Goal: Transaction & Acquisition: Book appointment/travel/reservation

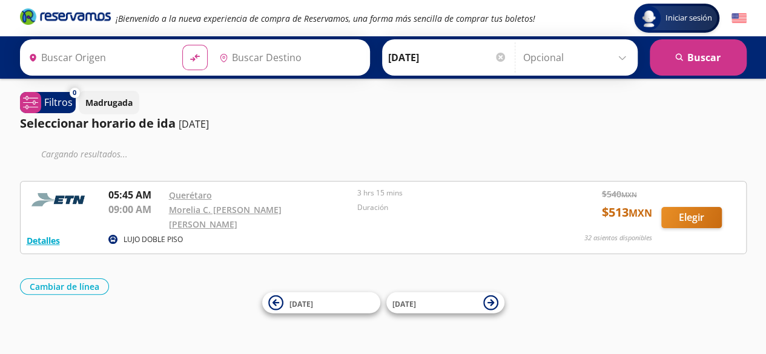
type input "Santiago de Querétaro, [GEOGRAPHIC_DATA]"
type input "[GEOGRAPHIC_DATA], [GEOGRAPHIC_DATA]"
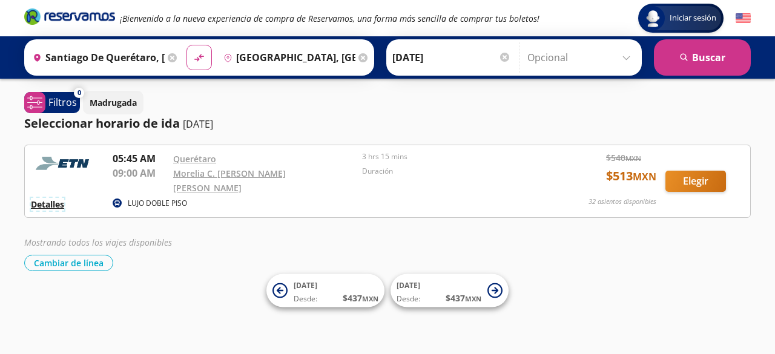
click at [58, 198] on button "Detalles" at bounding box center [47, 204] width 33 height 13
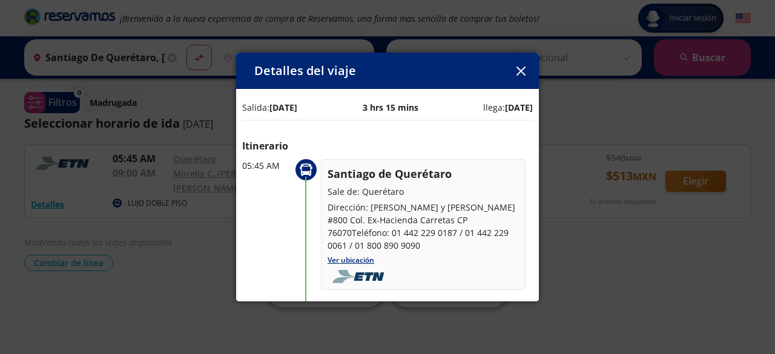
click at [512, 72] on button "button" at bounding box center [521, 71] width 18 height 18
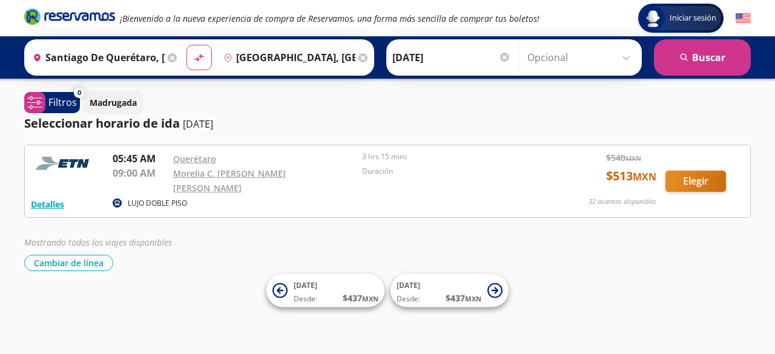
click at [517, 245] on div "Mostrando todos los viajes disponibles Cambiar de línea [GEOGRAPHIC_DATA] de lí…" at bounding box center [387, 253] width 727 height 35
click at [621, 48] on input "Opcional" at bounding box center [581, 57] width 108 height 30
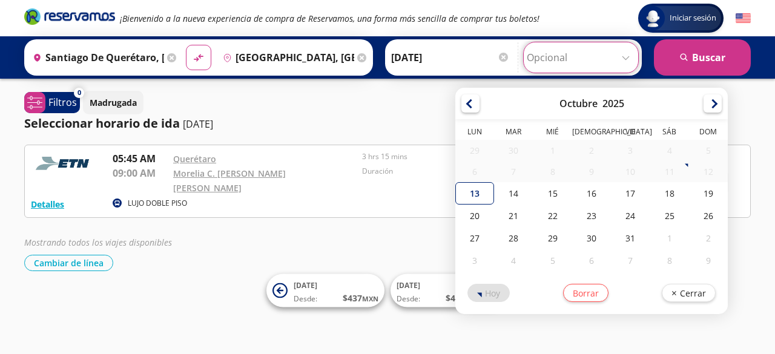
click at [621, 48] on input "Opcional" at bounding box center [581, 57] width 108 height 30
click at [625, 50] on input "Opcional" at bounding box center [581, 57] width 108 height 30
click at [621, 50] on input "Opcional" at bounding box center [581, 57] width 108 height 30
click at [627, 61] on input "Opcional" at bounding box center [581, 57] width 108 height 30
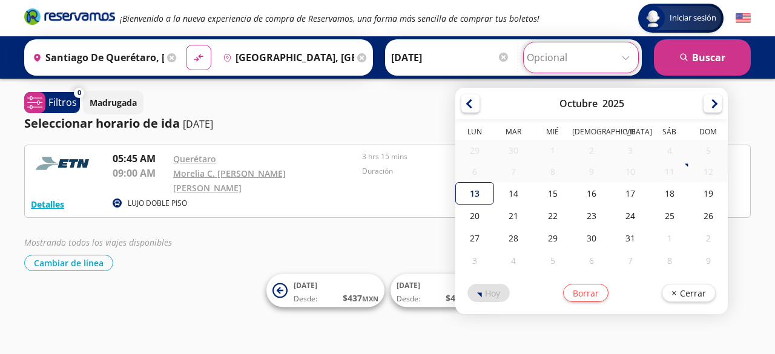
click at [463, 194] on div "13" at bounding box center [474, 193] width 39 height 22
type input "[DATE]"
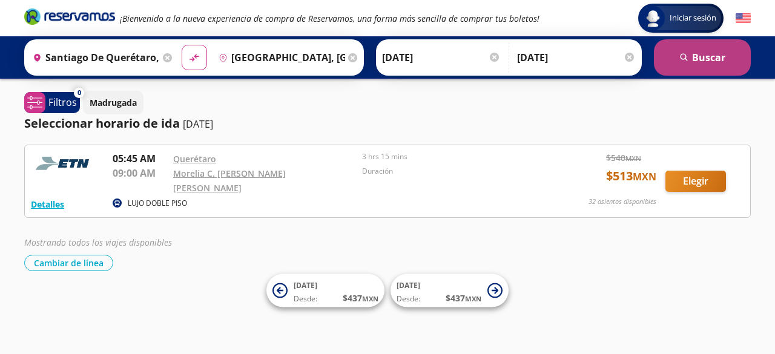
click at [708, 63] on button "search [GEOGRAPHIC_DATA]" at bounding box center [702, 57] width 97 height 36
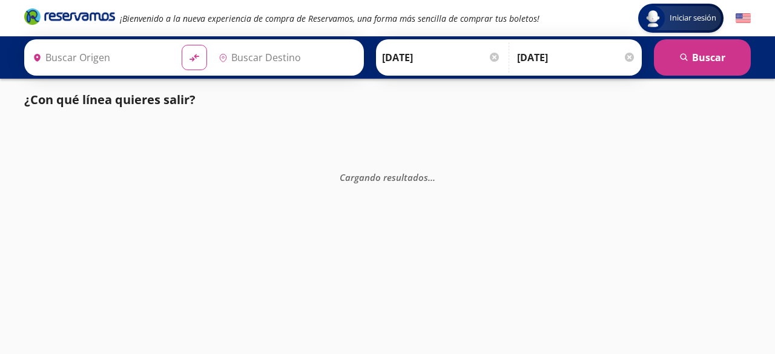
type input "Santiago de Querétaro, [GEOGRAPHIC_DATA]"
type input "[GEOGRAPHIC_DATA], [GEOGRAPHIC_DATA]"
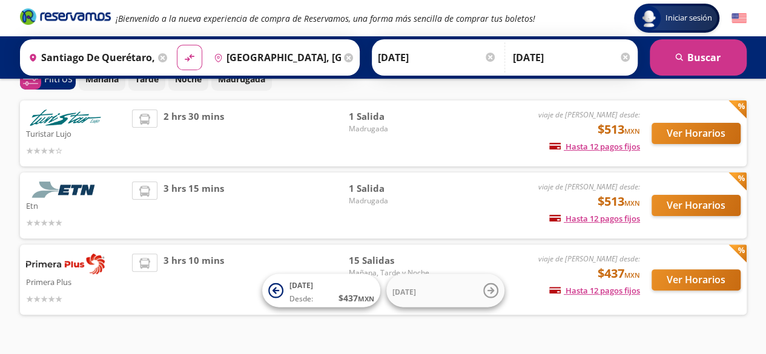
scroll to position [65, 0]
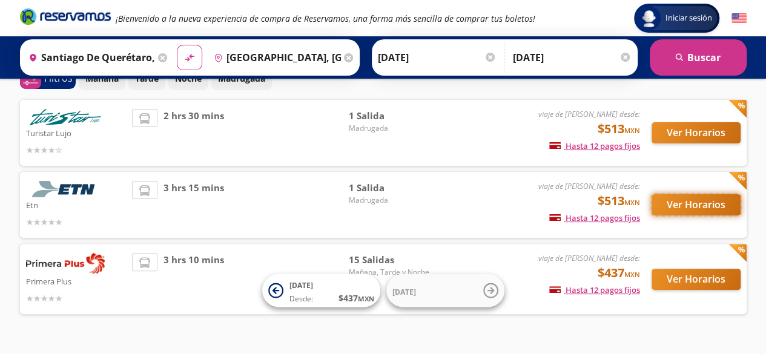
click at [677, 203] on button "Ver Horarios" at bounding box center [695, 204] width 89 height 21
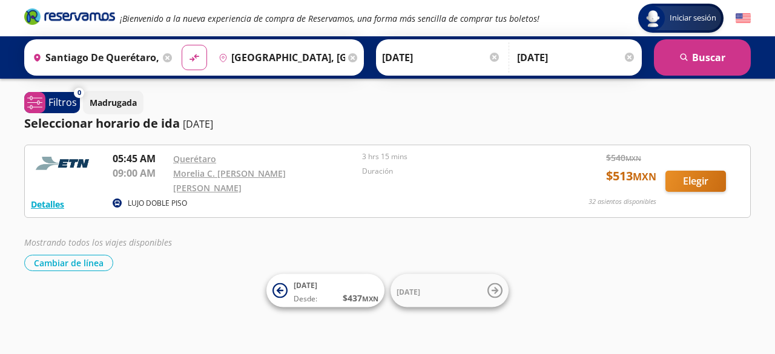
click at [310, 263] on div "Iniciar sesión Iniciar sesión ¡Bienvenido a la nueva experiencia de compra de R…" at bounding box center [387, 177] width 775 height 354
click at [51, 198] on button "Detalles" at bounding box center [47, 204] width 33 height 13
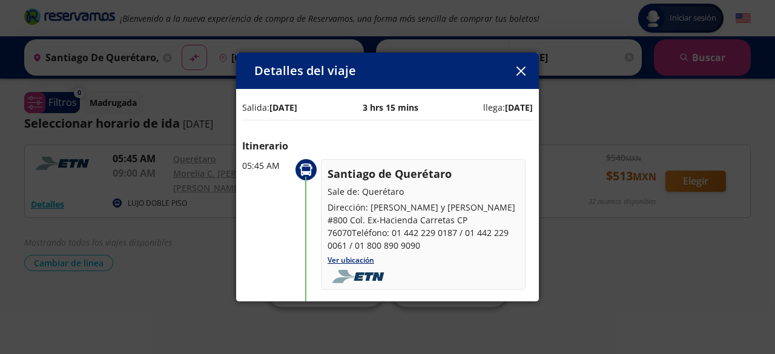
click at [524, 65] on button "button" at bounding box center [521, 71] width 18 height 18
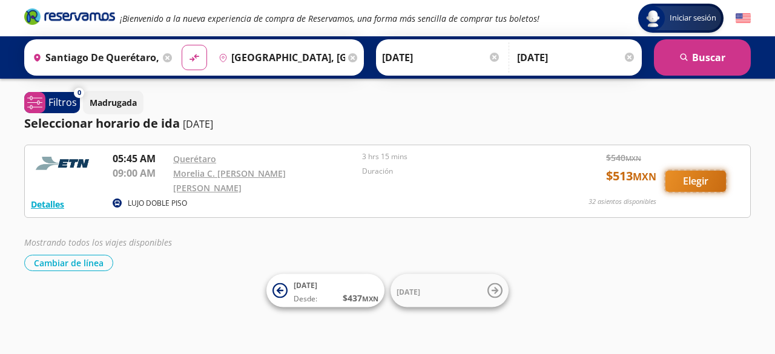
click at [692, 181] on button "Elegir" at bounding box center [695, 181] width 61 height 21
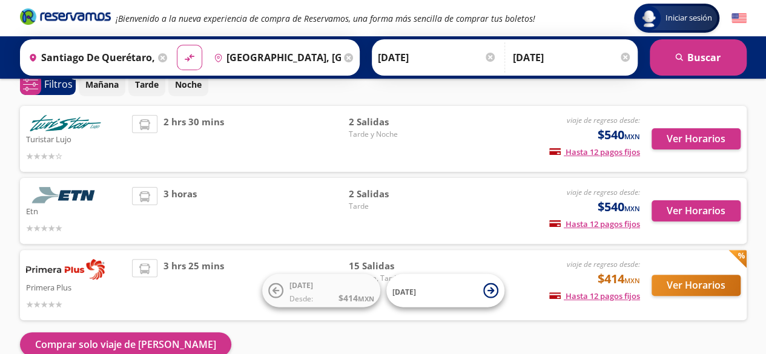
scroll to position [58, 0]
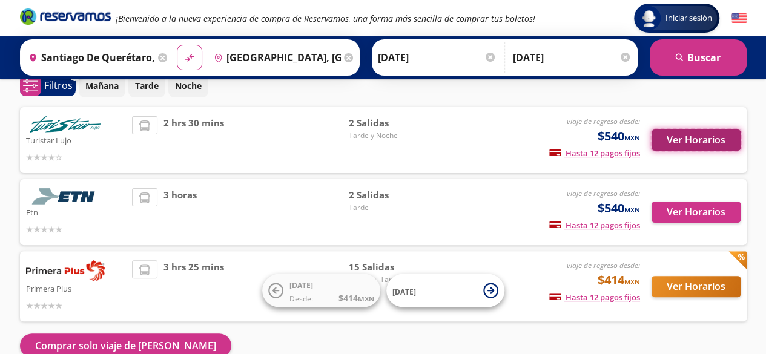
click at [676, 135] on button "Ver Horarios" at bounding box center [695, 140] width 89 height 21
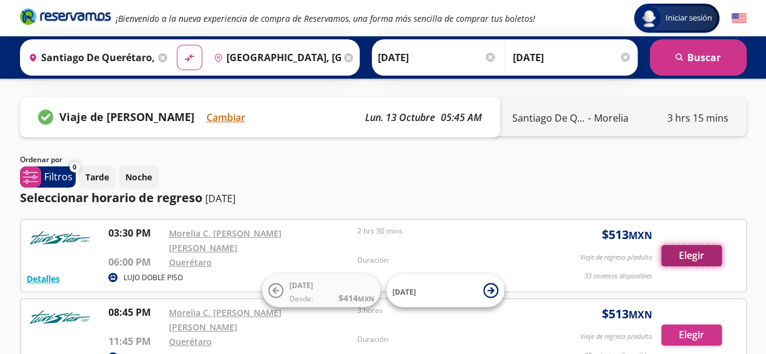
click at [683, 248] on button "Elegir" at bounding box center [691, 255] width 61 height 21
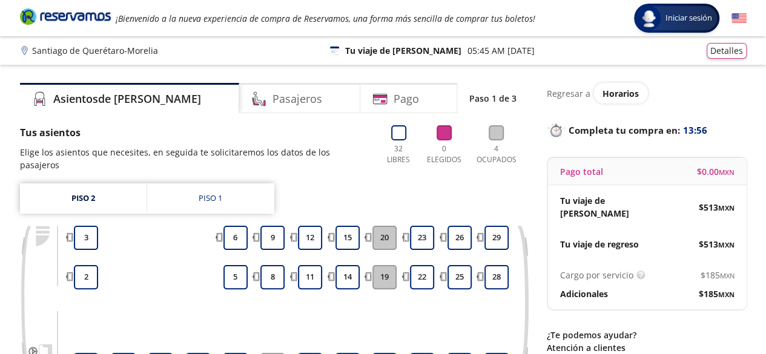
scroll to position [58, 0]
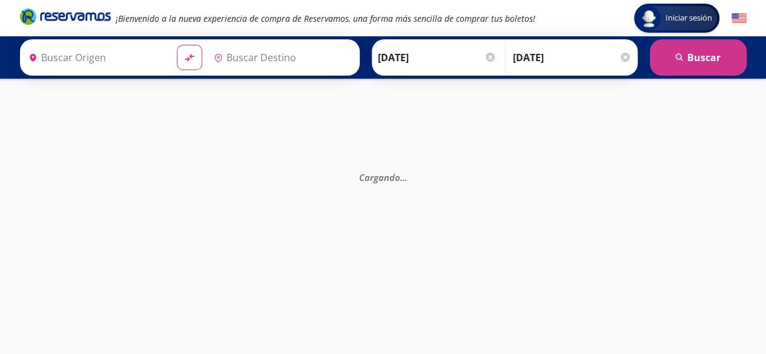
type input "Santiago de Querétaro, [GEOGRAPHIC_DATA]"
type input "[GEOGRAPHIC_DATA], [GEOGRAPHIC_DATA]"
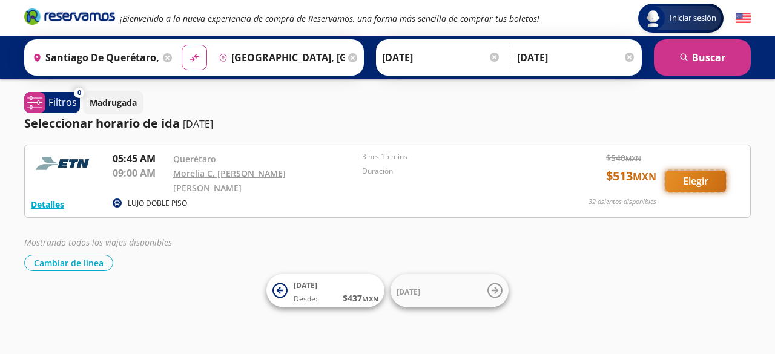
click at [699, 176] on button "Elegir" at bounding box center [695, 181] width 61 height 21
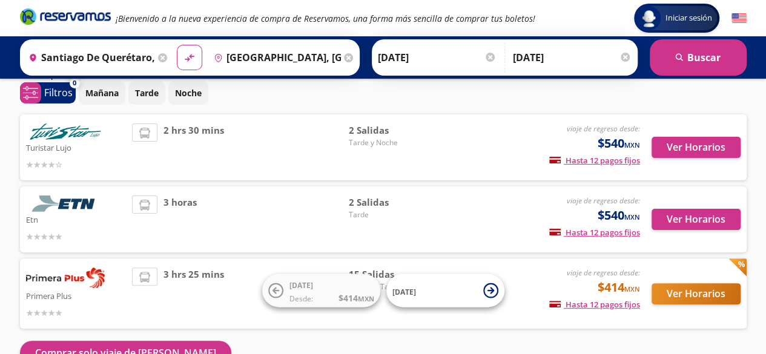
scroll to position [62, 0]
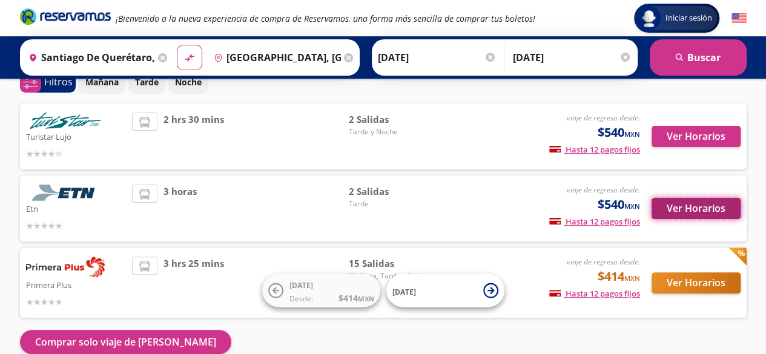
click at [684, 201] on button "Ver Horarios" at bounding box center [695, 208] width 89 height 21
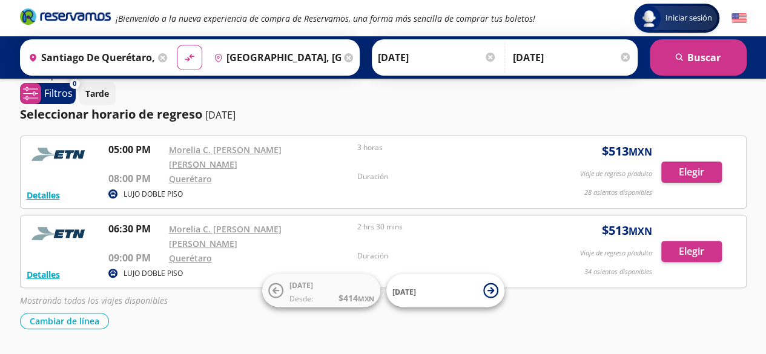
scroll to position [85, 0]
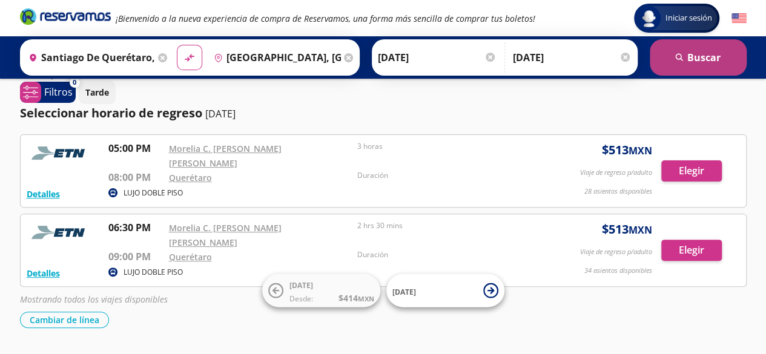
click at [710, 56] on button "search [GEOGRAPHIC_DATA]" at bounding box center [698, 57] width 97 height 36
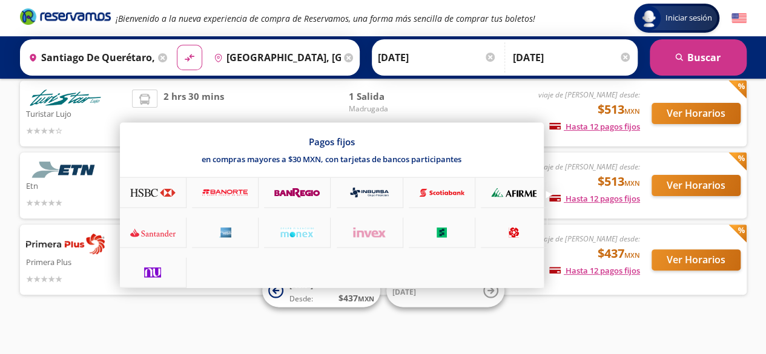
click at [544, 194] on div "Pagos fijos en compras mayores a $30 MXN, con tarjetas de bancos participantes" at bounding box center [332, 205] width 424 height 165
click at [657, 182] on div at bounding box center [383, 177] width 766 height 354
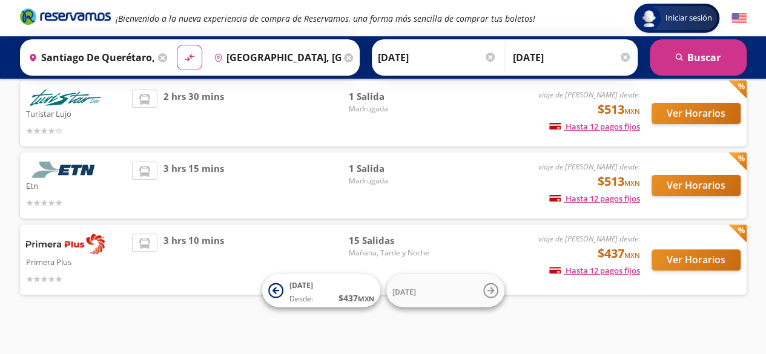
click at [145, 174] on icon at bounding box center [144, 171] width 11 height 11
click at [260, 176] on div "3 hrs 15 mins" at bounding box center [240, 186] width 216 height 48
click at [685, 259] on button "Ver Horarios" at bounding box center [695, 259] width 89 height 21
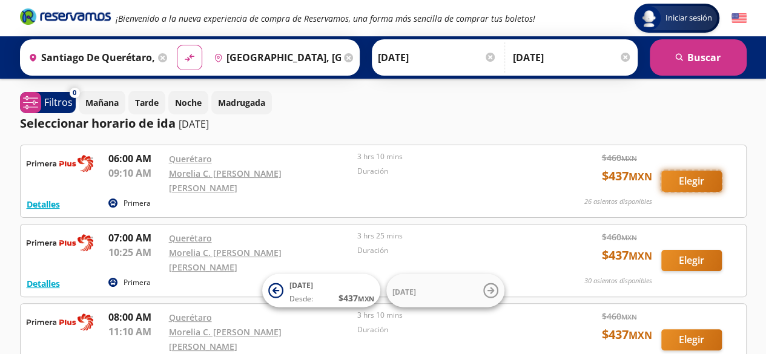
click at [691, 183] on button "Elegir" at bounding box center [691, 181] width 61 height 21
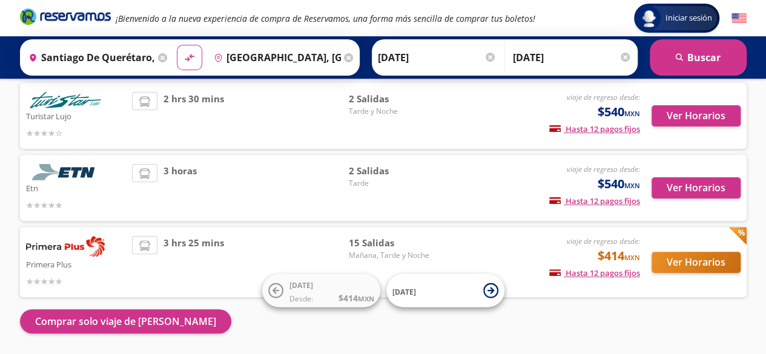
scroll to position [87, 0]
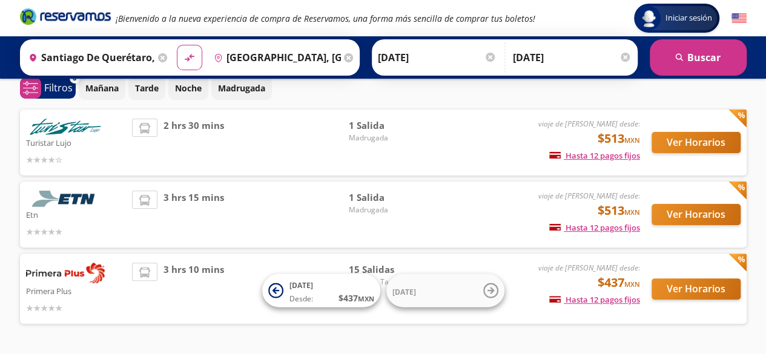
scroll to position [62, 0]
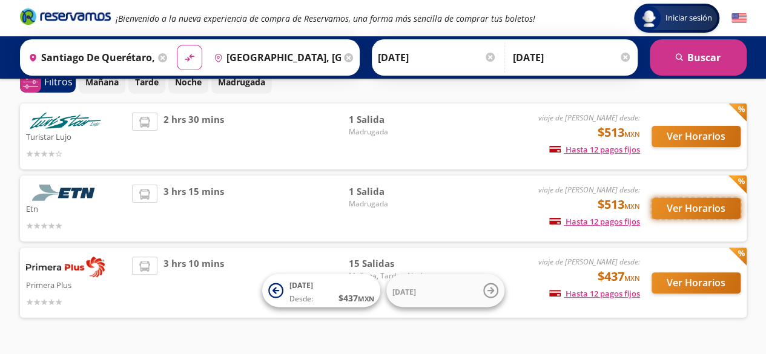
click at [654, 211] on button "Ver Horarios" at bounding box center [695, 208] width 89 height 21
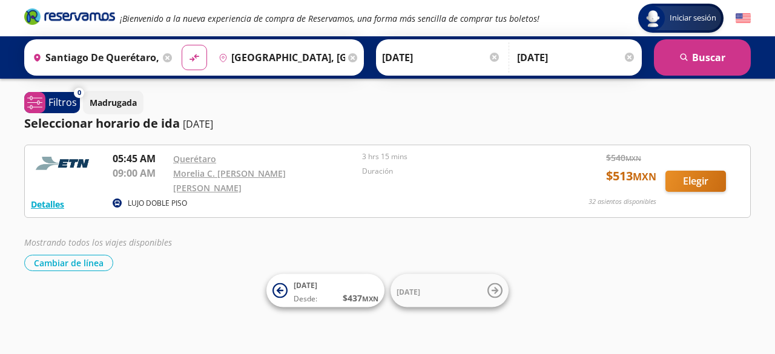
click at [142, 175] on p "09:00 AM" at bounding box center [140, 173] width 54 height 15
click at [42, 198] on button "Detalles" at bounding box center [47, 204] width 33 height 13
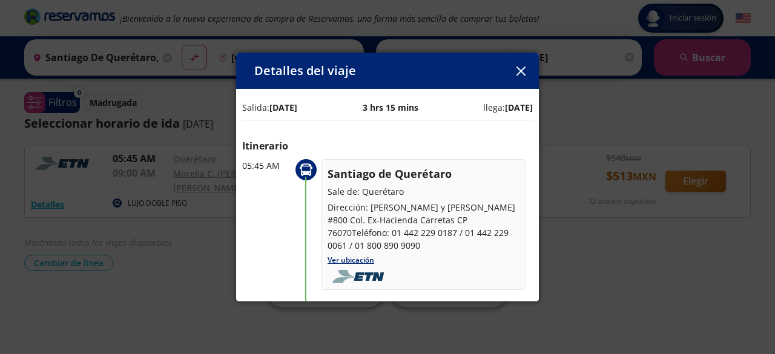
drag, startPoint x: 526, startPoint y: 124, endPoint x: 527, endPoint y: 141, distance: 17.0
click at [527, 141] on div "Salida: [DATE] 3 hrs 15 mins llega: [DATE] Itinerario 05:45 AM [GEOGRAPHIC_DATA…" at bounding box center [387, 302] width 303 height 427
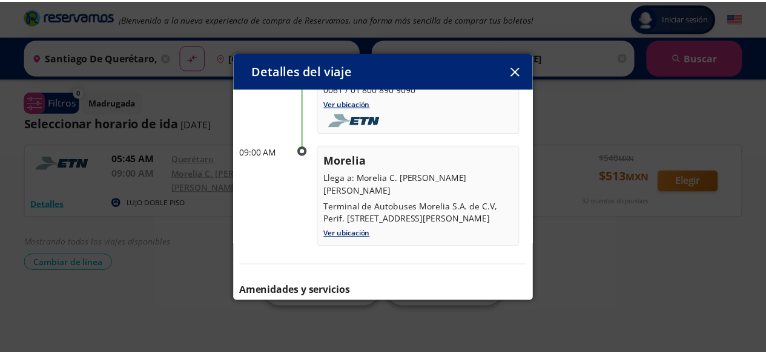
scroll to position [200, 0]
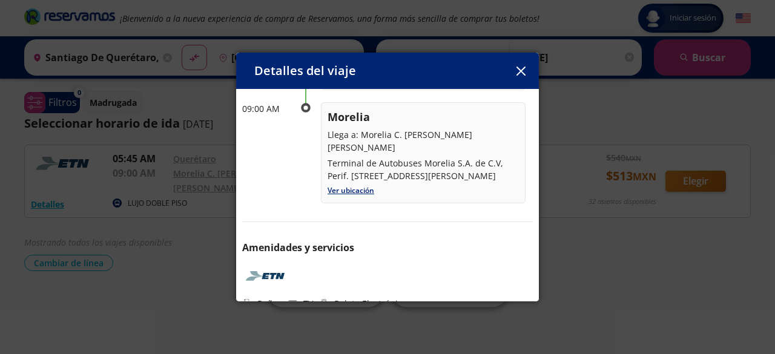
click at [522, 65] on button "button" at bounding box center [521, 71] width 18 height 18
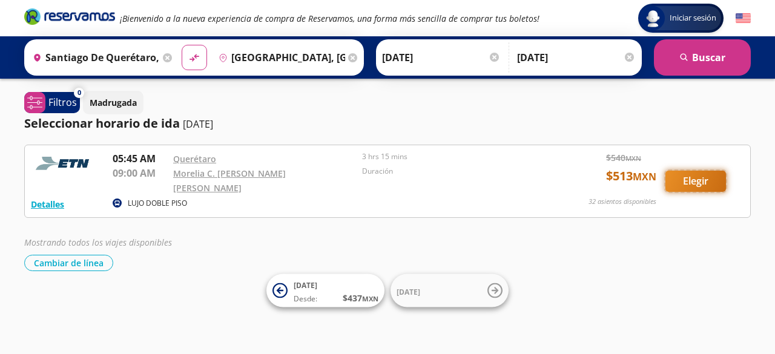
click at [691, 174] on button "Elegir" at bounding box center [695, 181] width 61 height 21
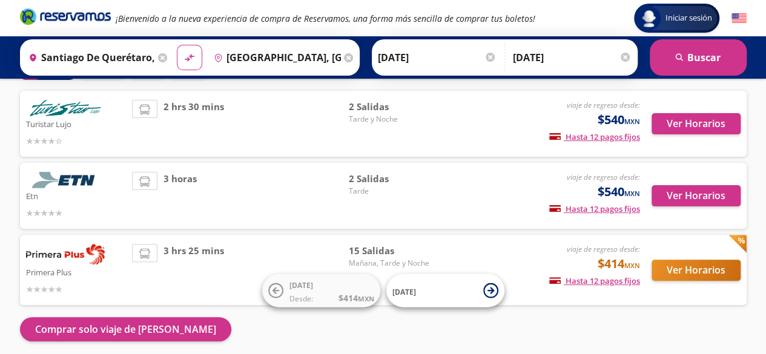
scroll to position [98, 0]
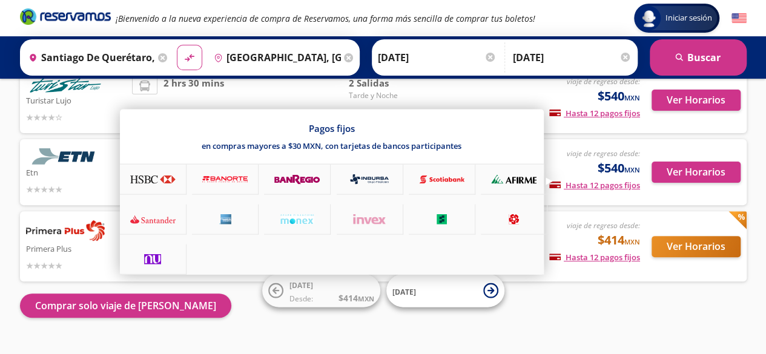
click at [603, 177] on div "Hasta 12 pagos fijos Pagos fijos en compras mayores a $30 MXN, con tarjetas de …" at bounding box center [594, 184] width 91 height 15
click at [655, 177] on div at bounding box center [383, 177] width 766 height 354
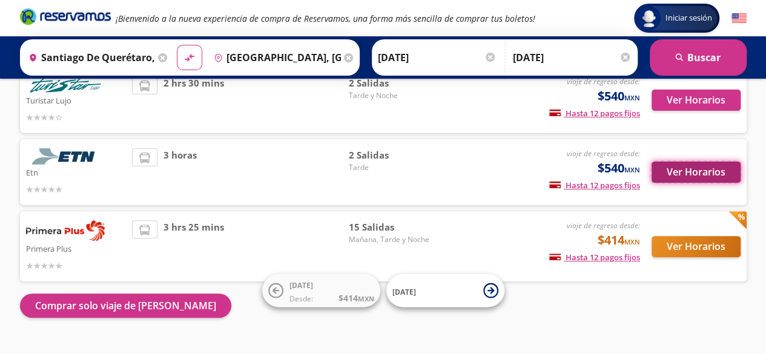
click at [692, 171] on button "Ver Horarios" at bounding box center [695, 172] width 89 height 21
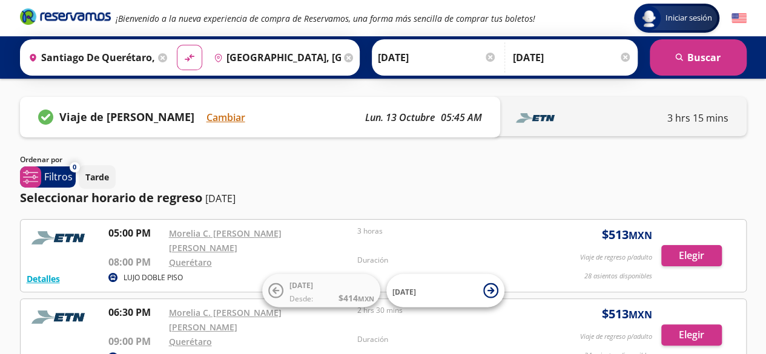
click at [647, 122] on div "3 hrs 15 mins" at bounding box center [620, 116] width 252 height 39
click at [680, 107] on div "Santiago de Querétaro - Morelia 3 hrs 15 mins" at bounding box center [620, 116] width 252 height 39
click at [671, 12] on span "Iniciar sesión" at bounding box center [689, 18] width 56 height 12
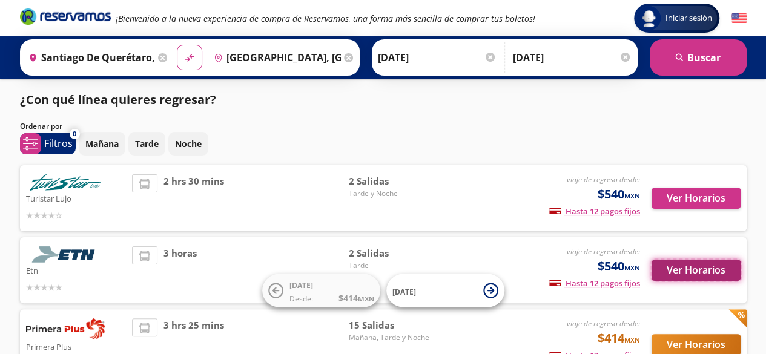
click at [670, 260] on button "Ver Horarios" at bounding box center [695, 270] width 89 height 21
